Goal: Task Accomplishment & Management: Manage account settings

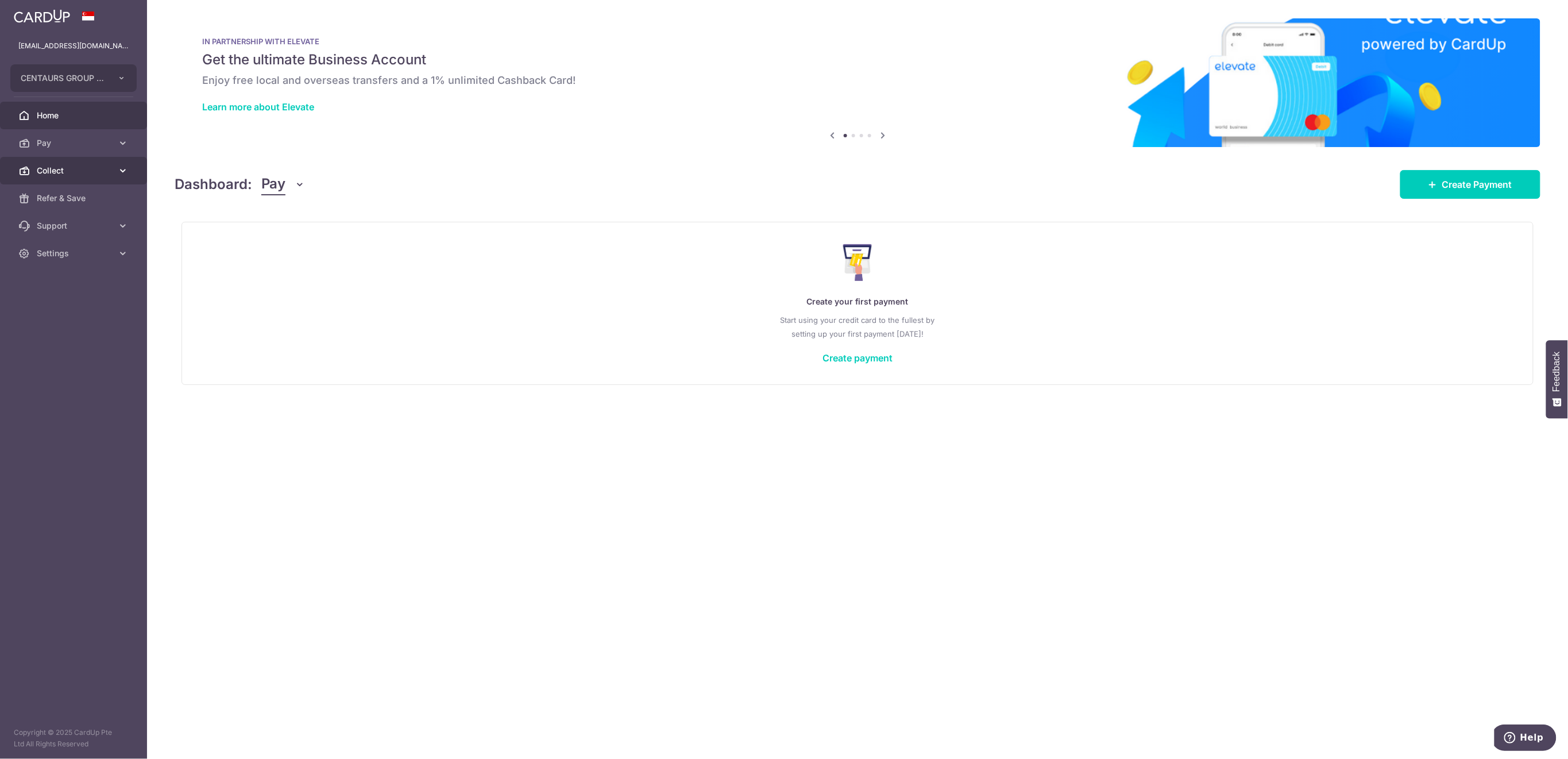
click at [85, 174] on span "Collect" at bounding box center [75, 171] width 76 height 12
click at [85, 259] on span "Payment Requests" at bounding box center [75, 253] width 76 height 12
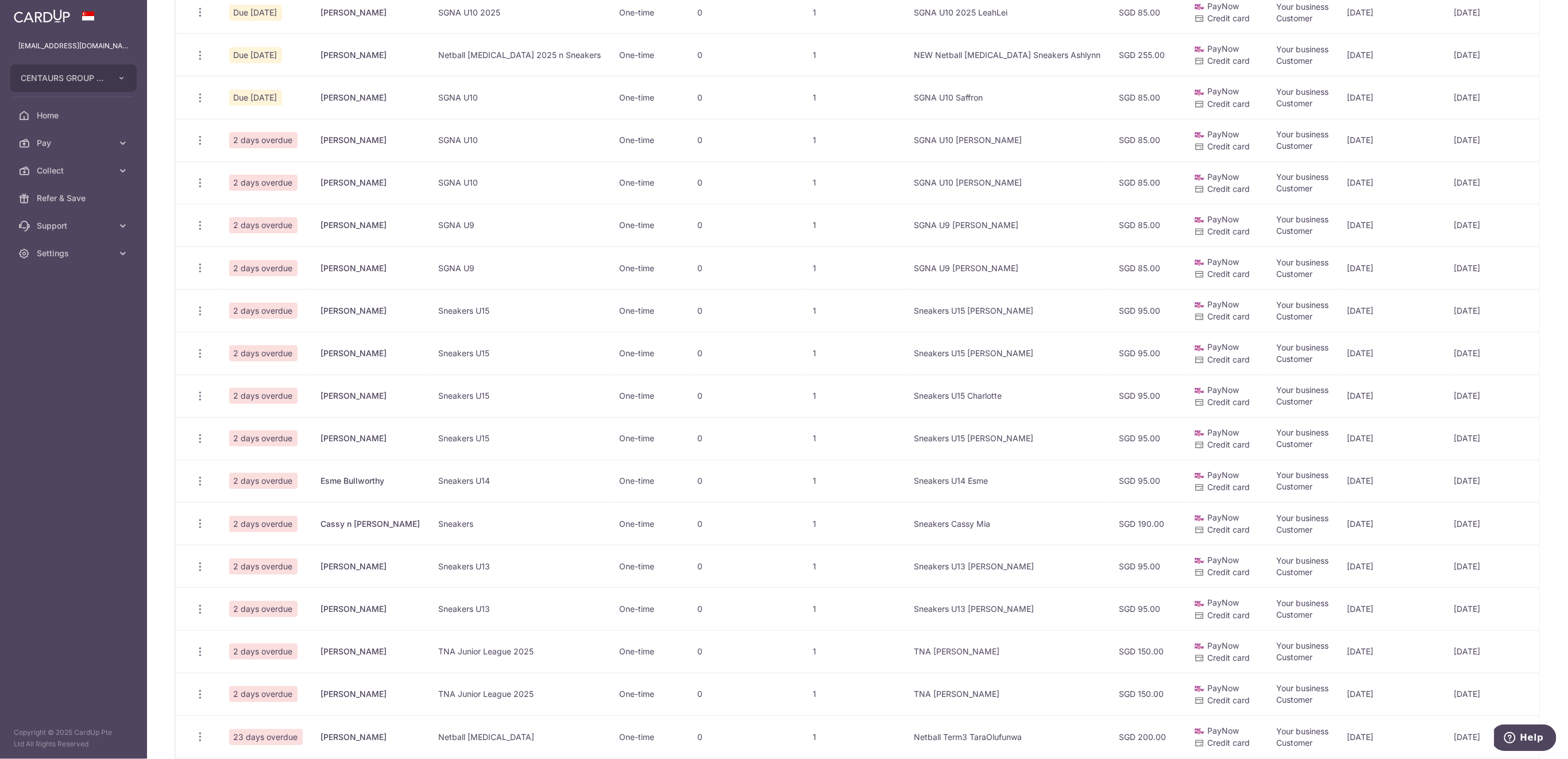
scroll to position [382, 0]
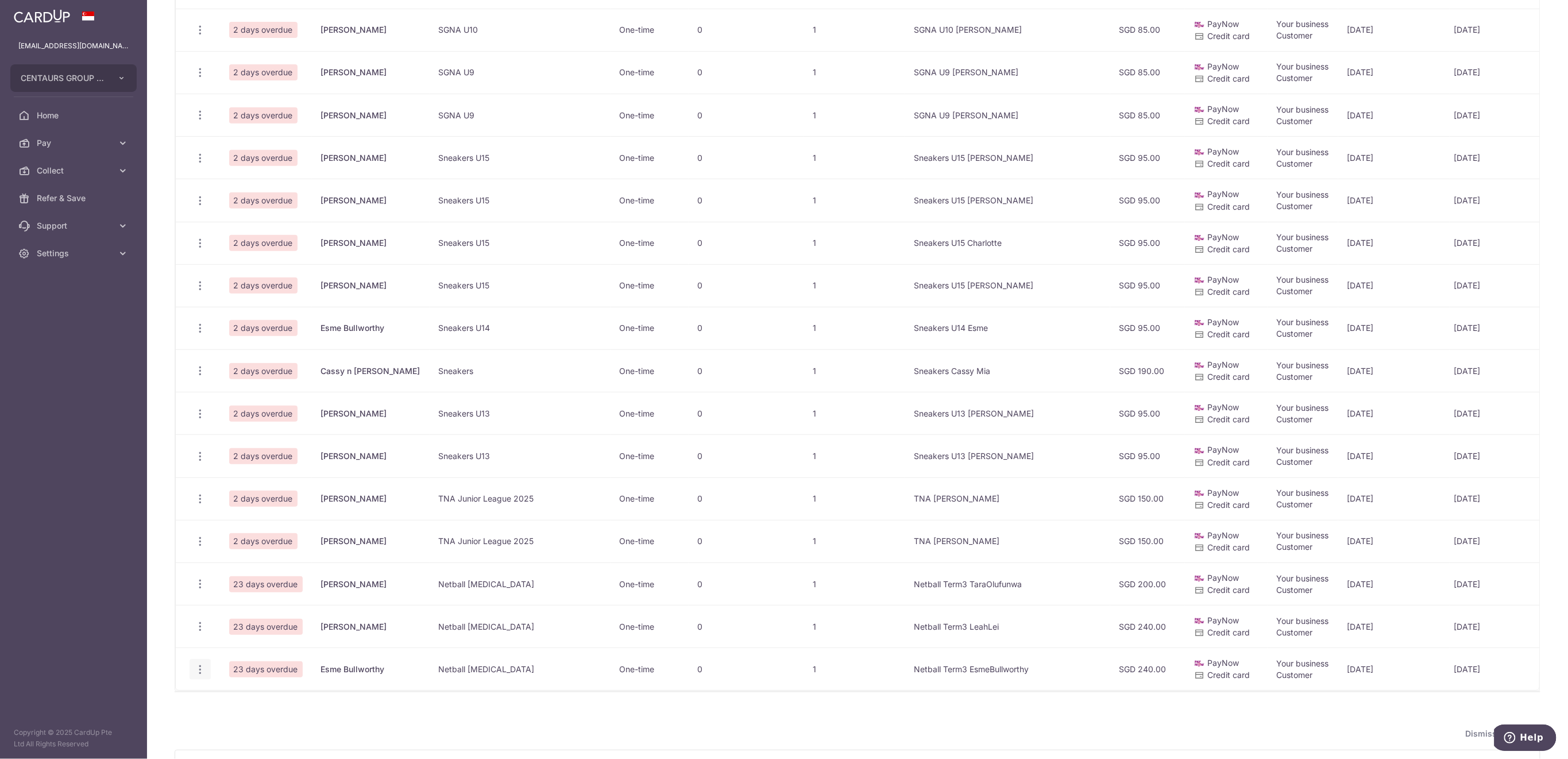
click at [201, 669] on icon "button" at bounding box center [200, 670] width 12 height 12
click at [261, 723] on span "Delete Request" at bounding box center [258, 729] width 72 height 14
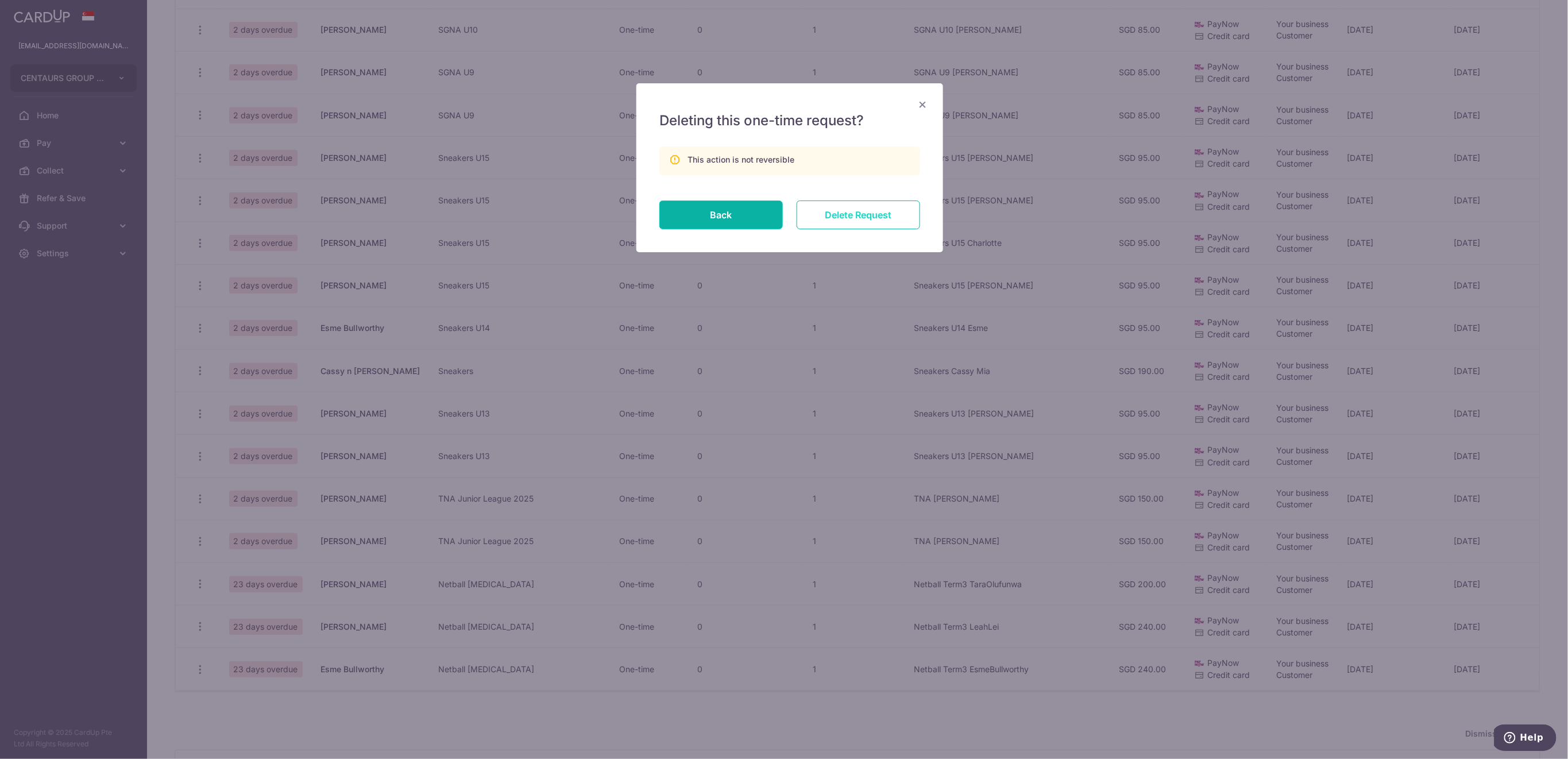
click at [872, 210] on input "Delete Request" at bounding box center [859, 215] width 124 height 29
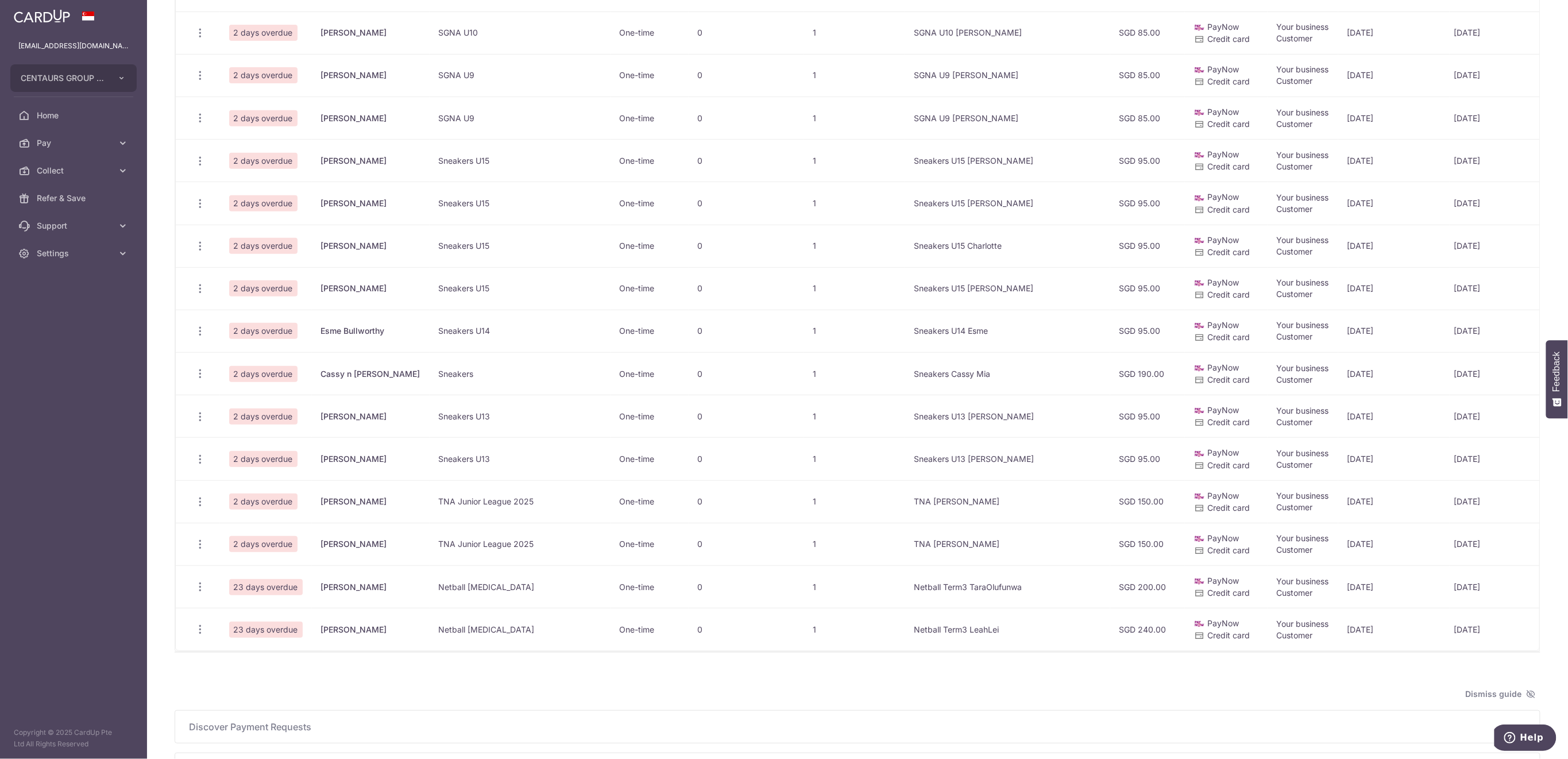
scroll to position [382, 0]
click at [200, 543] on icon "button" at bounding box center [200, 542] width 12 height 12
click at [271, 597] on span "Delete Request" at bounding box center [258, 601] width 72 height 14
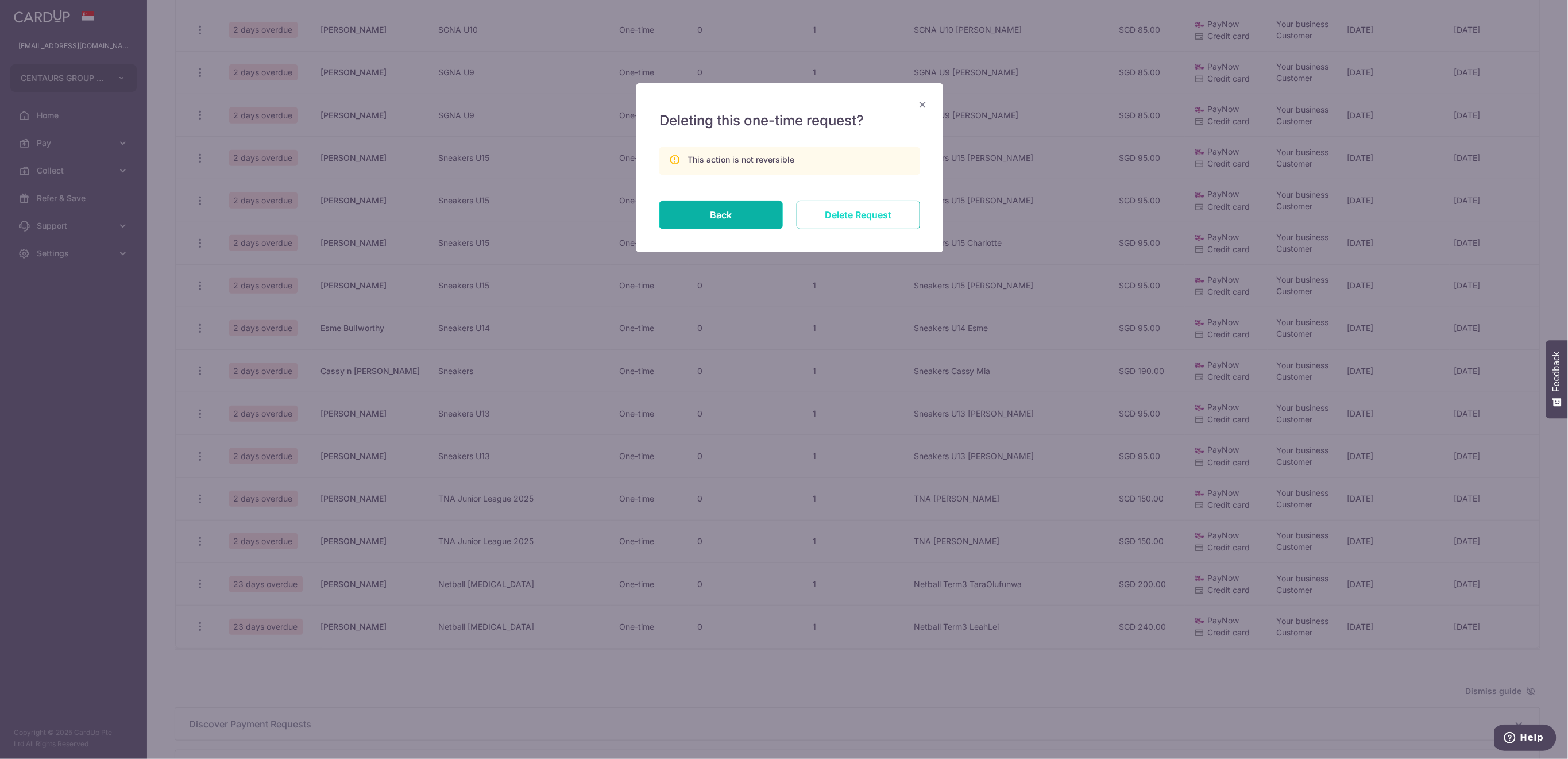
click at [877, 214] on input "Delete Request" at bounding box center [859, 215] width 124 height 29
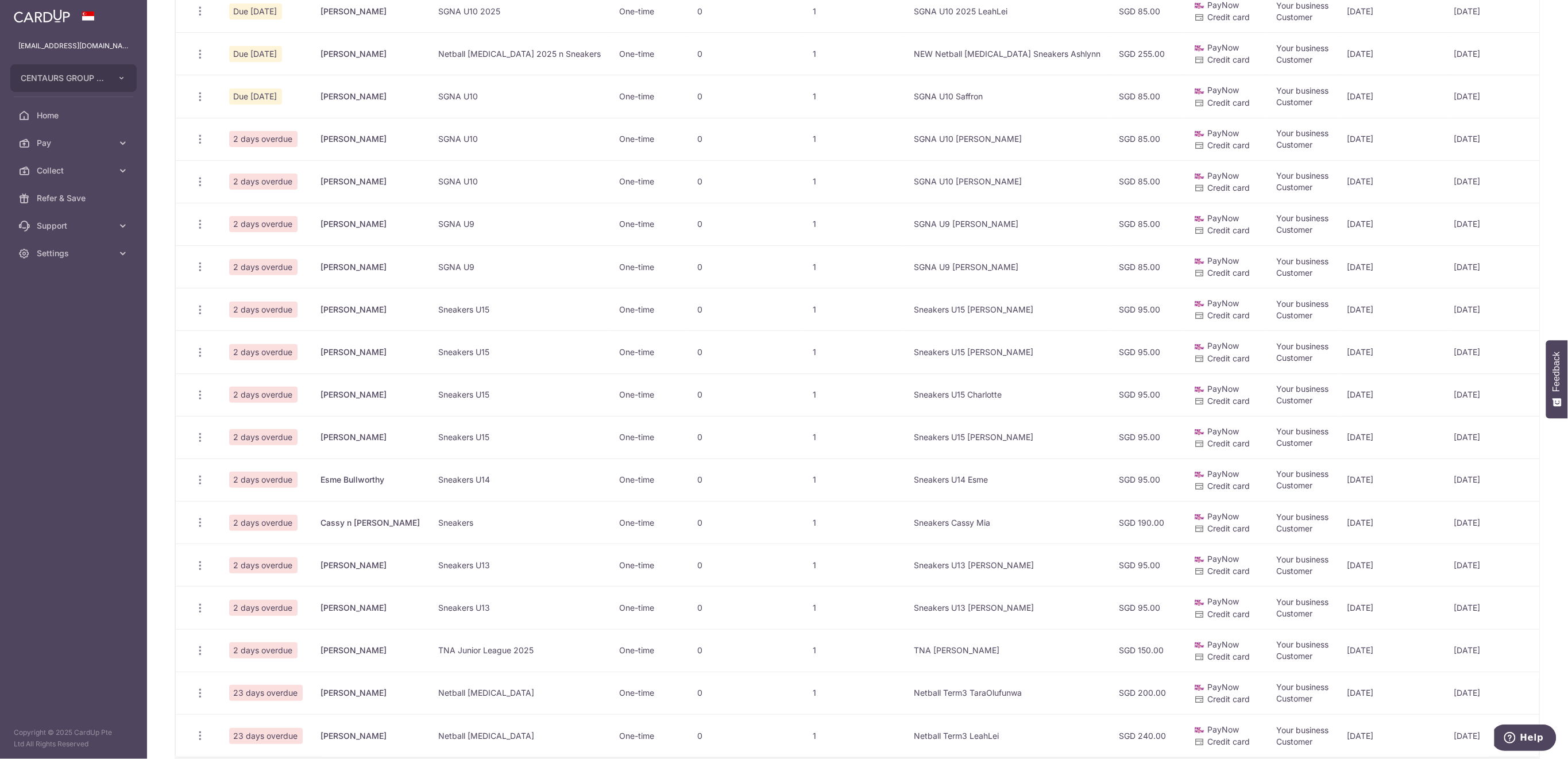
scroll to position [206, 0]
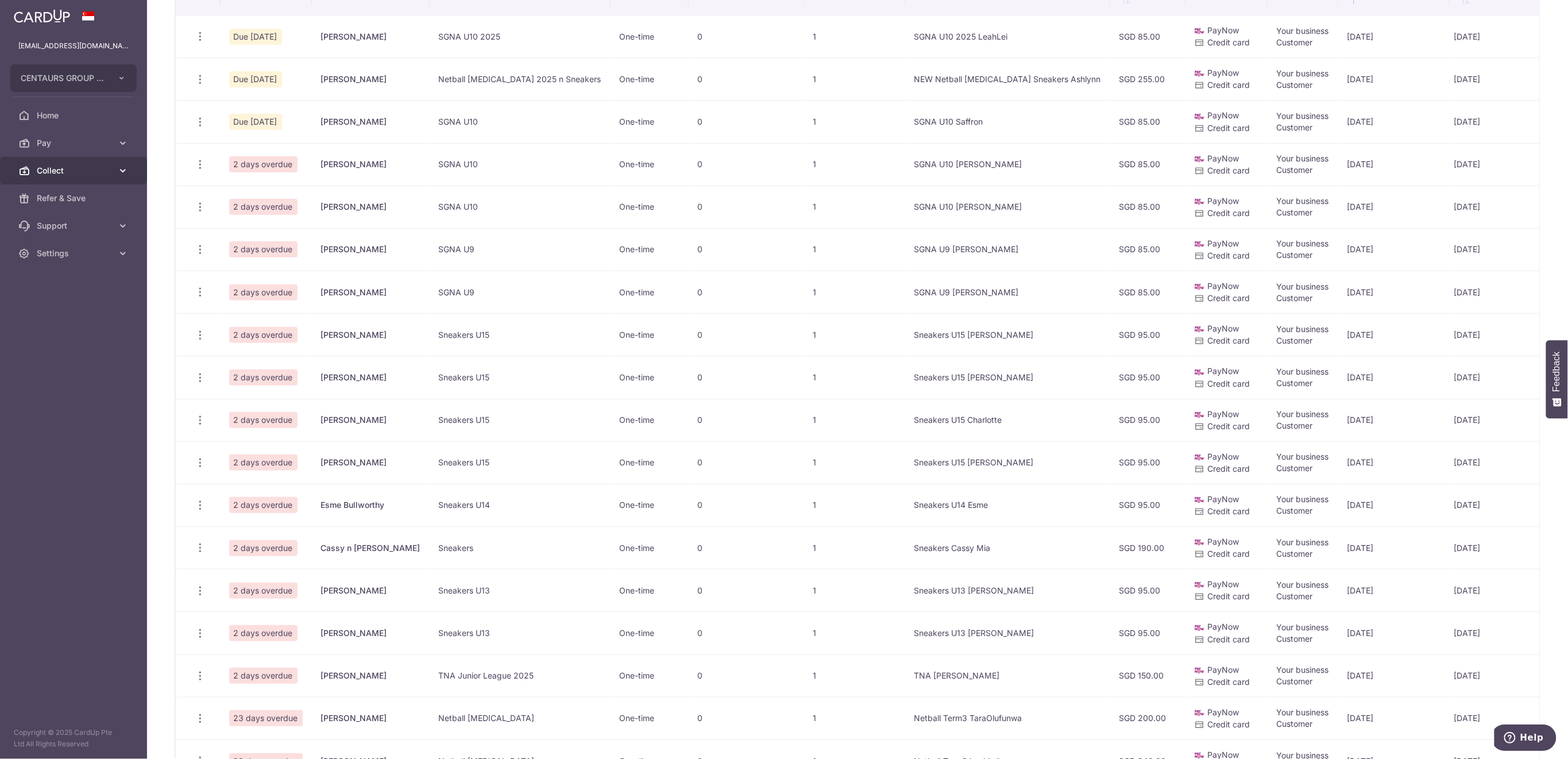
click at [72, 166] on span "Collect" at bounding box center [75, 171] width 76 height 12
click at [68, 198] on span "Dashboard" at bounding box center [75, 198] width 76 height 12
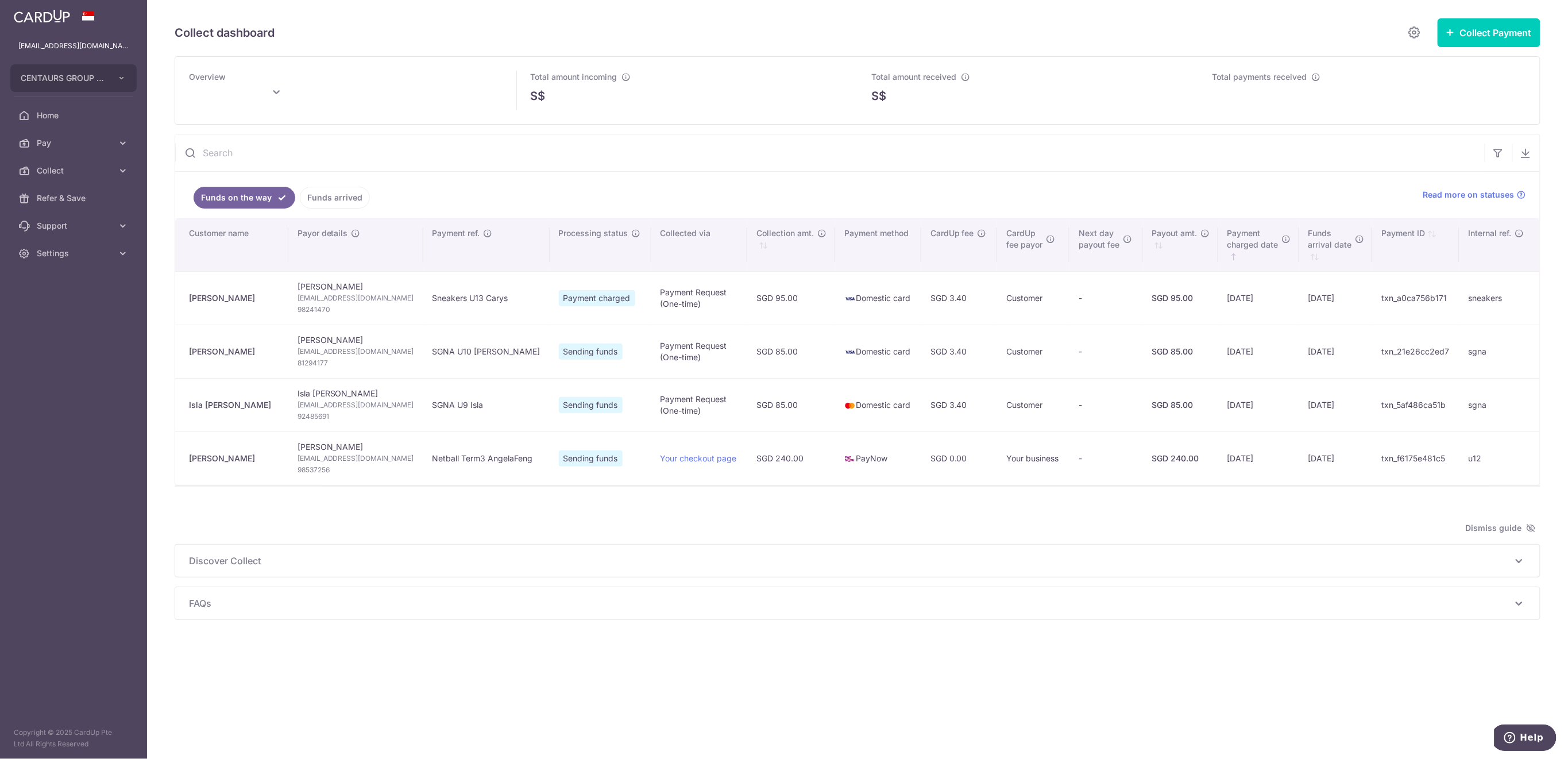
type input "September 2025"
click at [338, 191] on link "Funds arrived" at bounding box center [334, 198] width 70 height 22
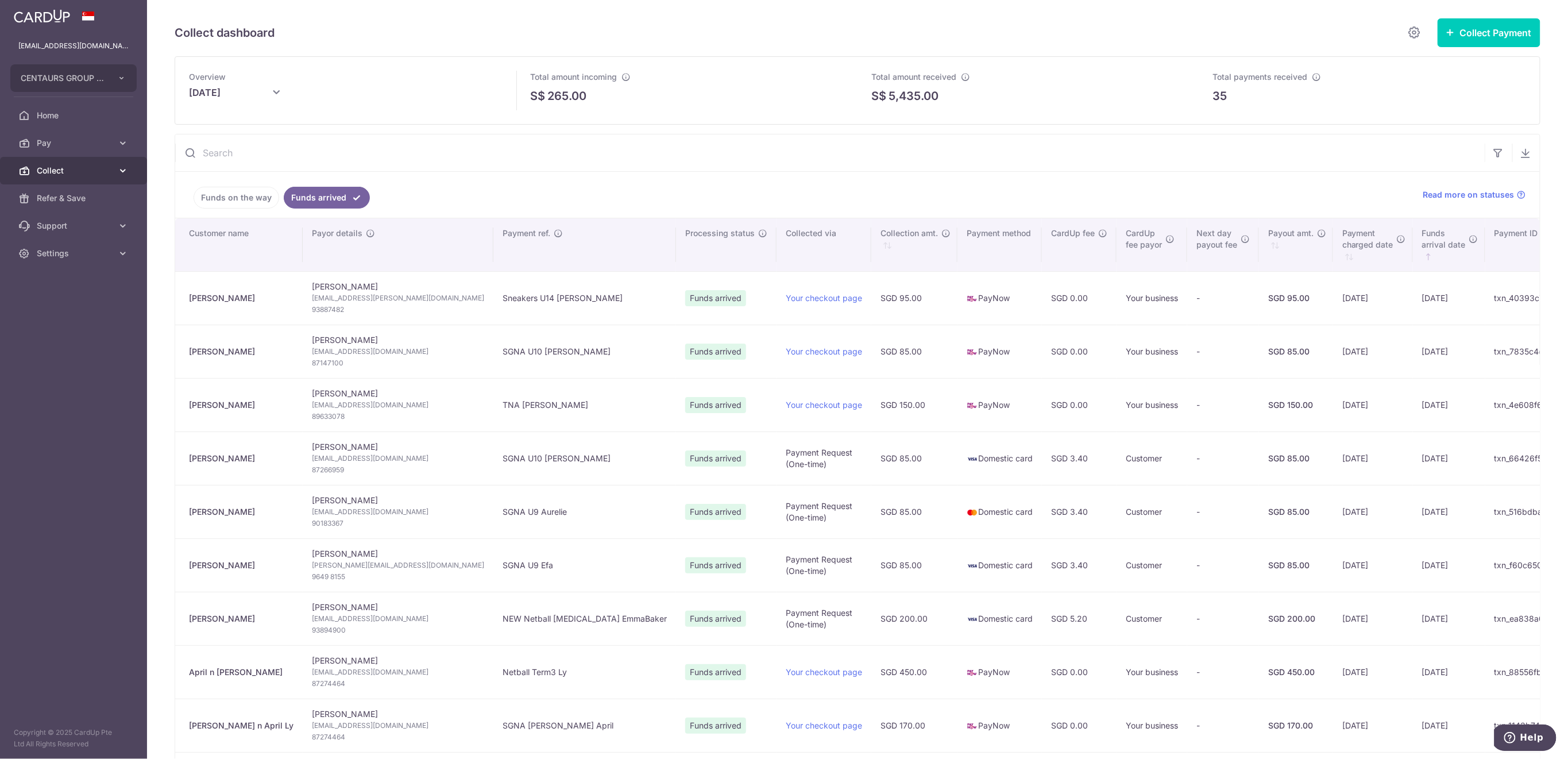
click at [65, 172] on span "Collect" at bounding box center [75, 171] width 76 height 12
click at [75, 261] on link "Payment Requests" at bounding box center [73, 253] width 147 height 28
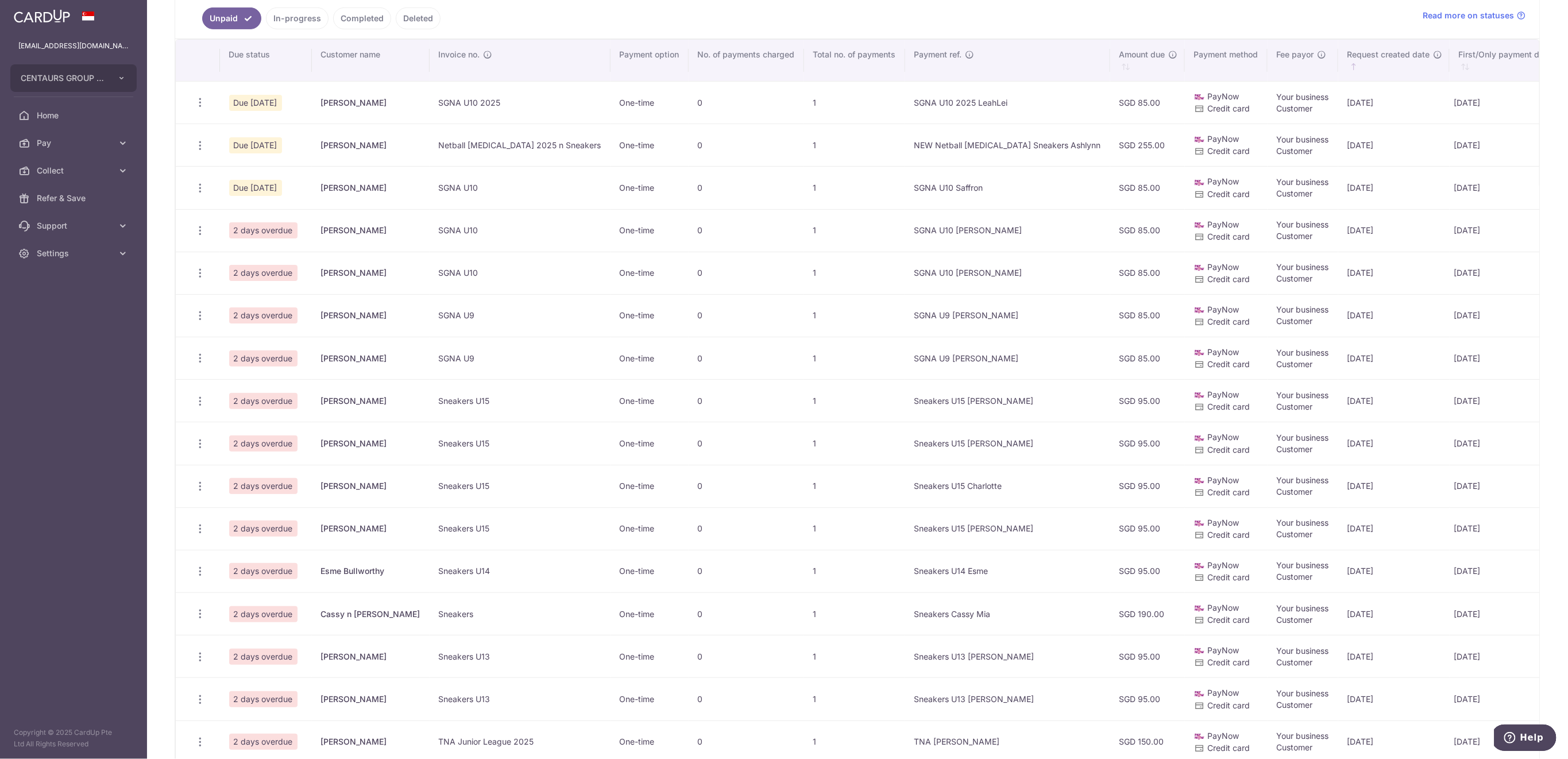
scroll to position [230, 0]
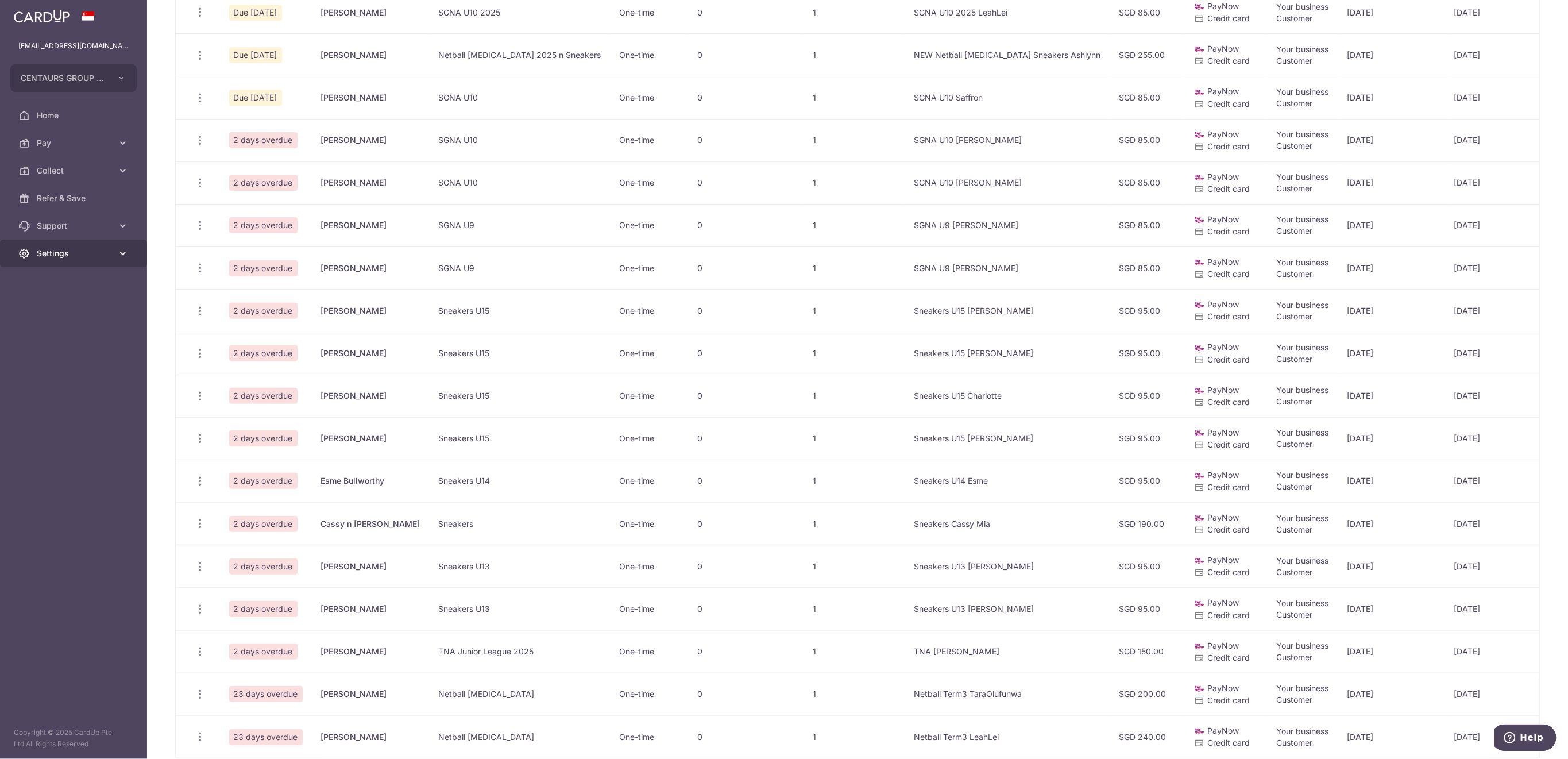
click at [88, 258] on span "Settings" at bounding box center [75, 253] width 76 height 12
click at [96, 319] on link "Logout" at bounding box center [73, 309] width 147 height 28
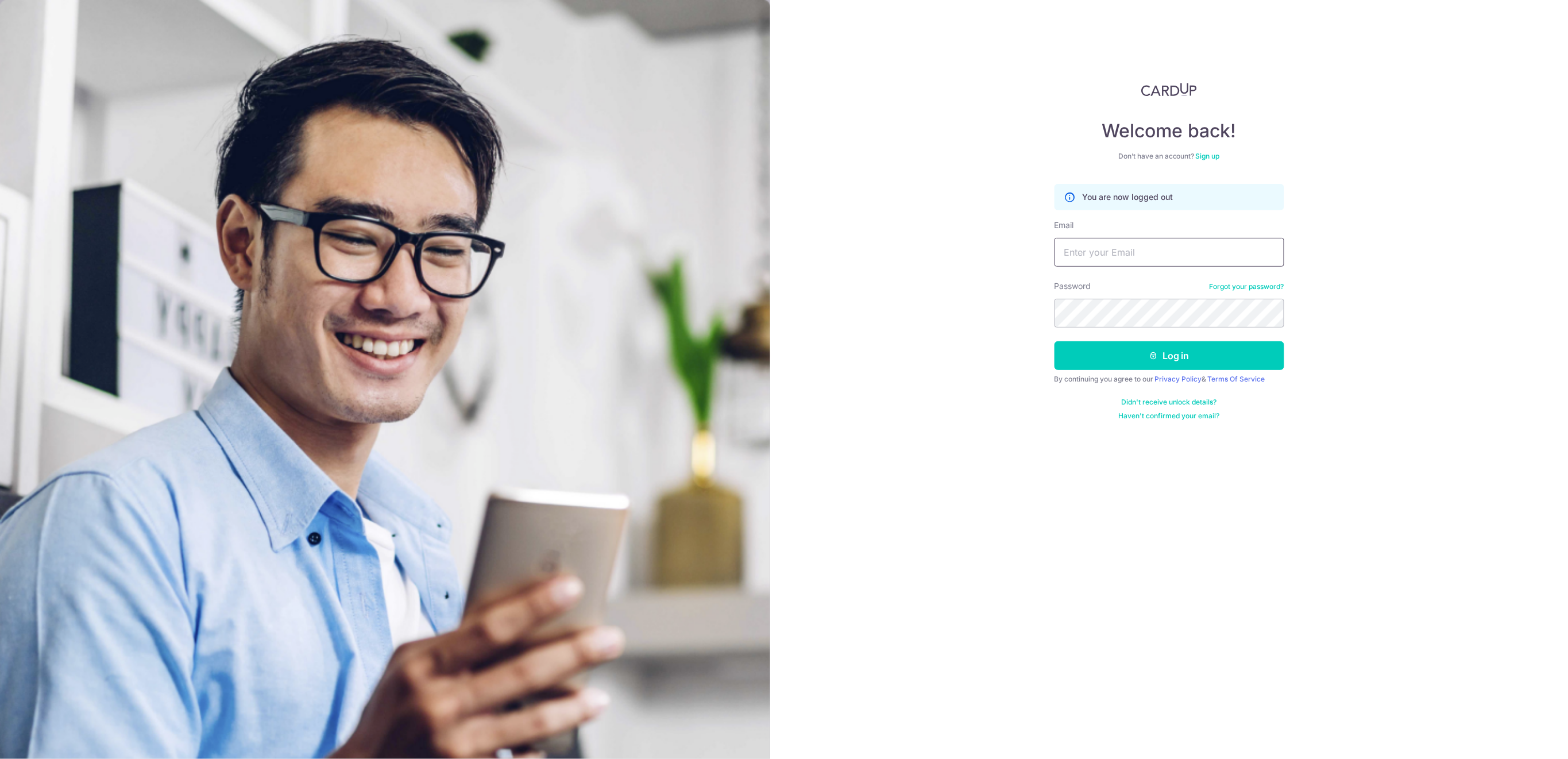
click at [1180, 254] on input "Email" at bounding box center [1169, 253] width 229 height 29
type input "finance@centaursgroup.com"
click at [1187, 352] on button "Log in" at bounding box center [1169, 356] width 229 height 29
